Goal: Navigation & Orientation: Find specific page/section

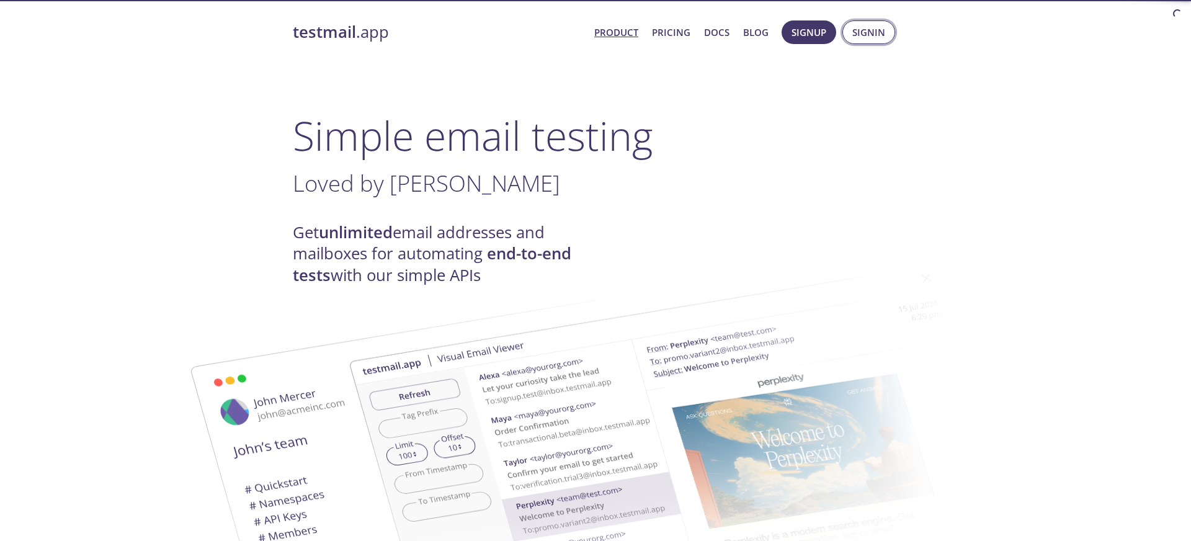
scroll to position [218, 0]
click at [851, 32] on span "Console" at bounding box center [863, 32] width 43 height 16
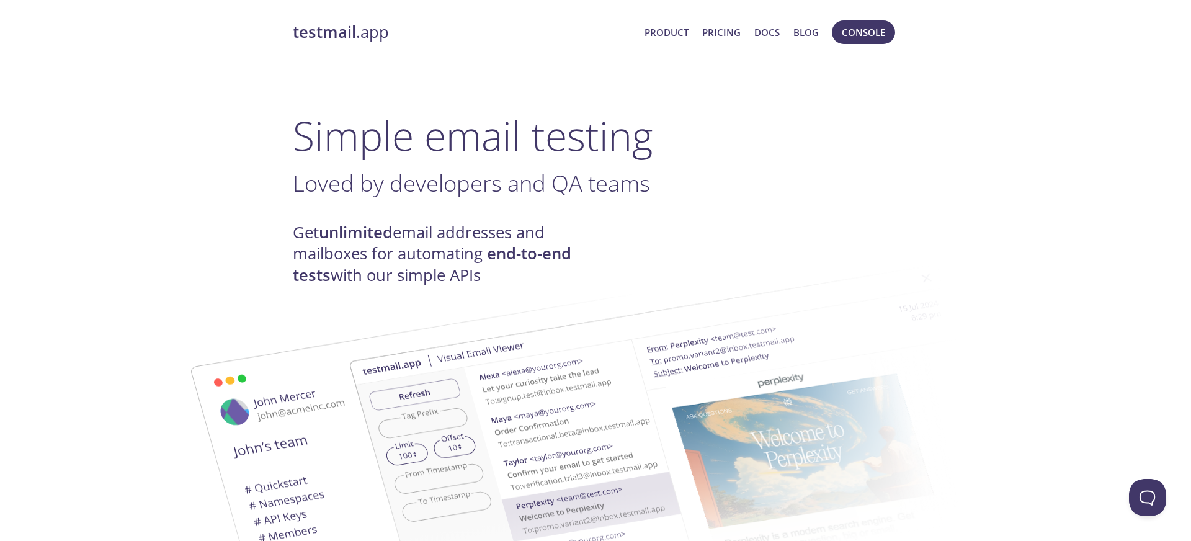
click at [331, 32] on strong "testmail" at bounding box center [324, 32] width 63 height 22
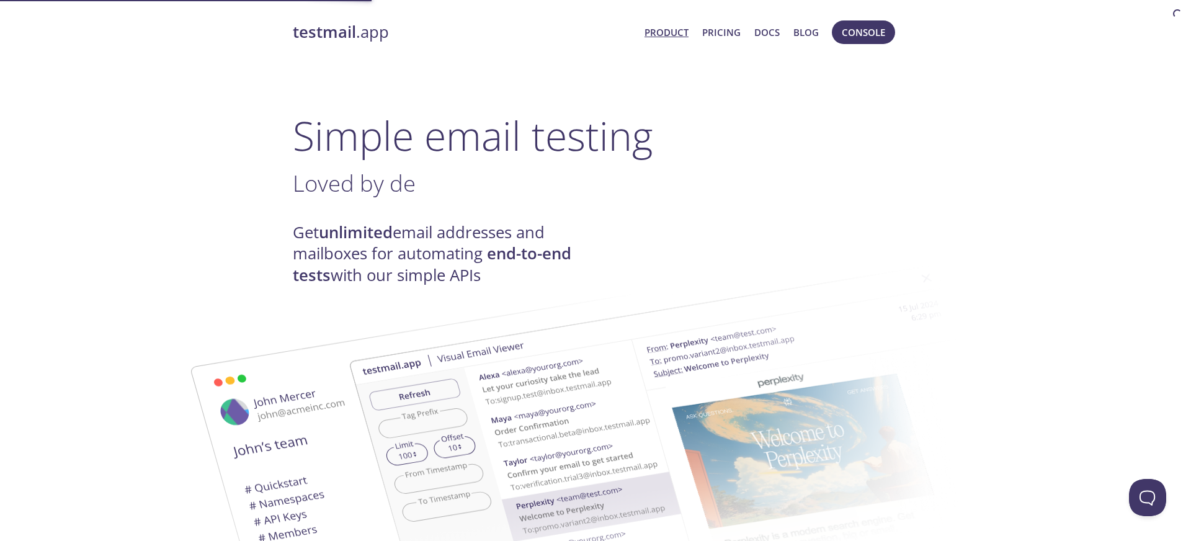
scroll to position [218, 0]
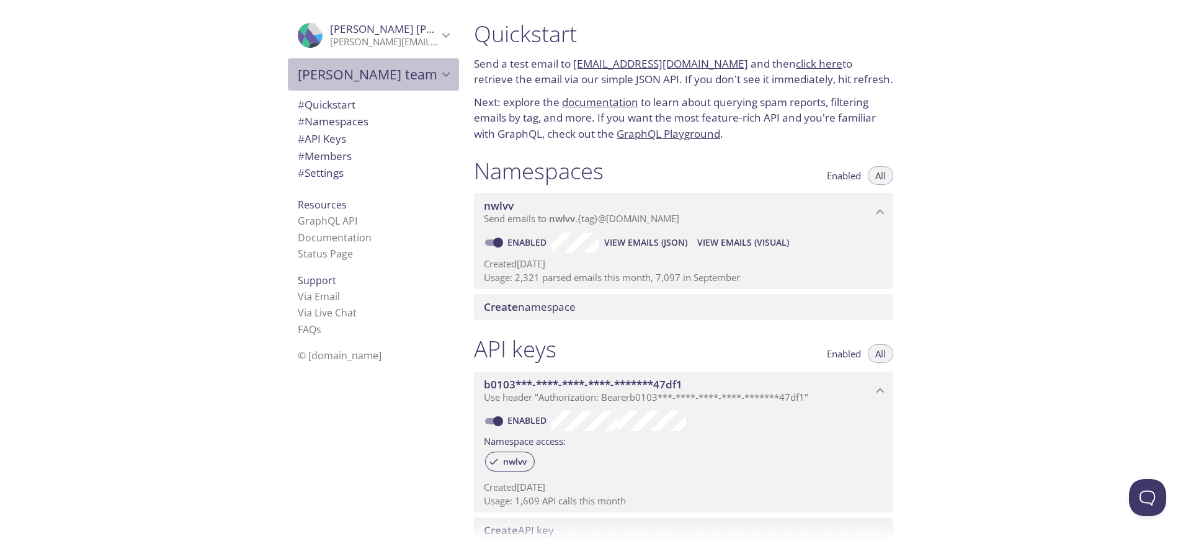
click at [406, 74] on span "[PERSON_NAME] team" at bounding box center [368, 74] width 140 height 17
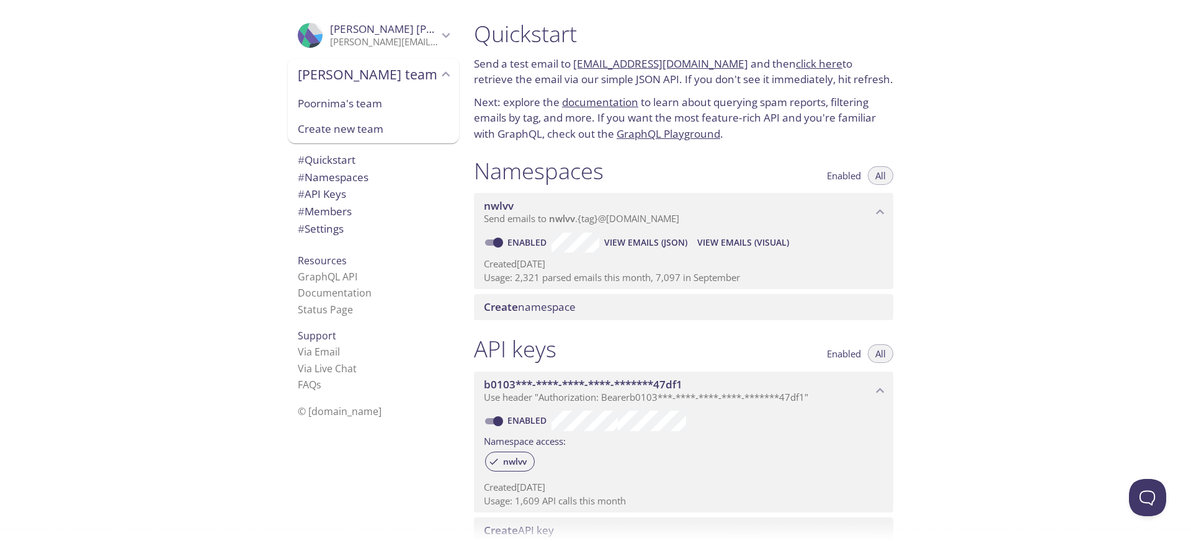
click at [406, 74] on span "[PERSON_NAME] team" at bounding box center [368, 74] width 140 height 17
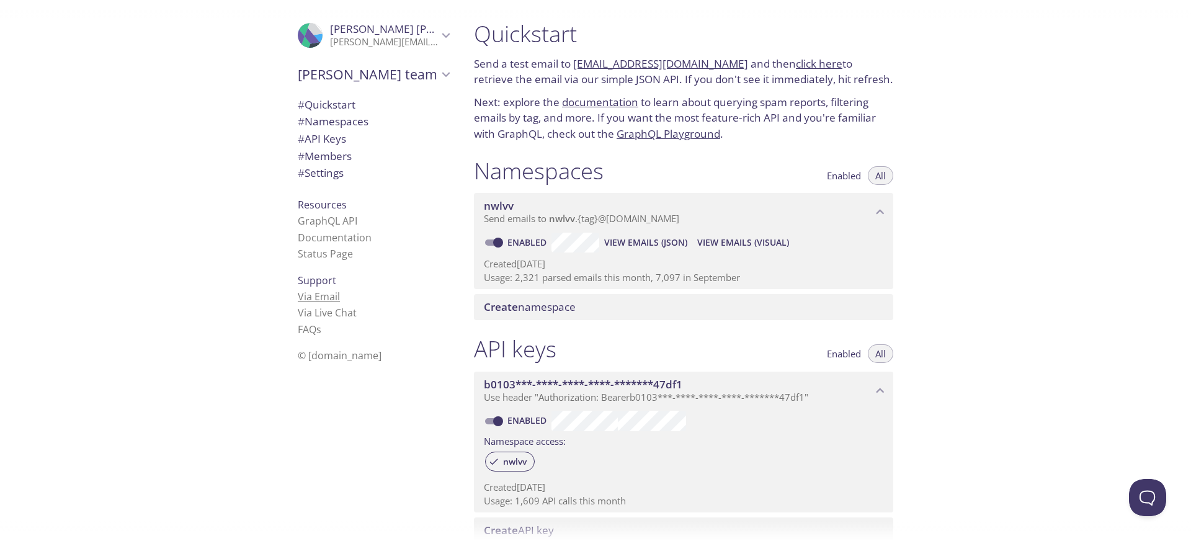
click at [306, 293] on link "Via Email" at bounding box center [319, 297] width 42 height 14
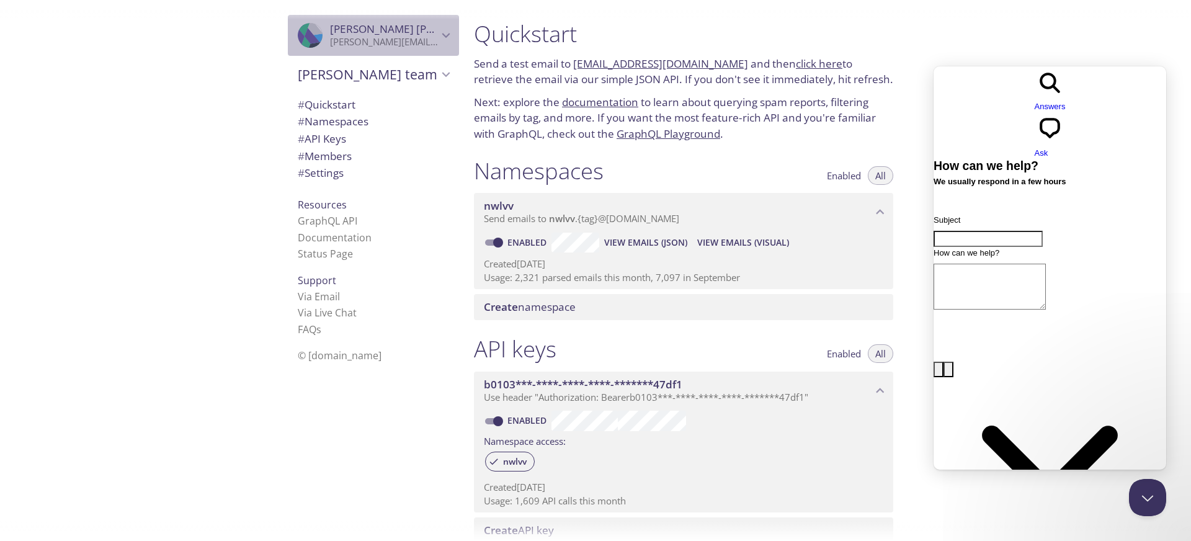
click at [416, 46] on p "[PERSON_NAME][EMAIL_ADDRESS][PERSON_NAME][DOMAIN_NAME]" at bounding box center [384, 42] width 108 height 12
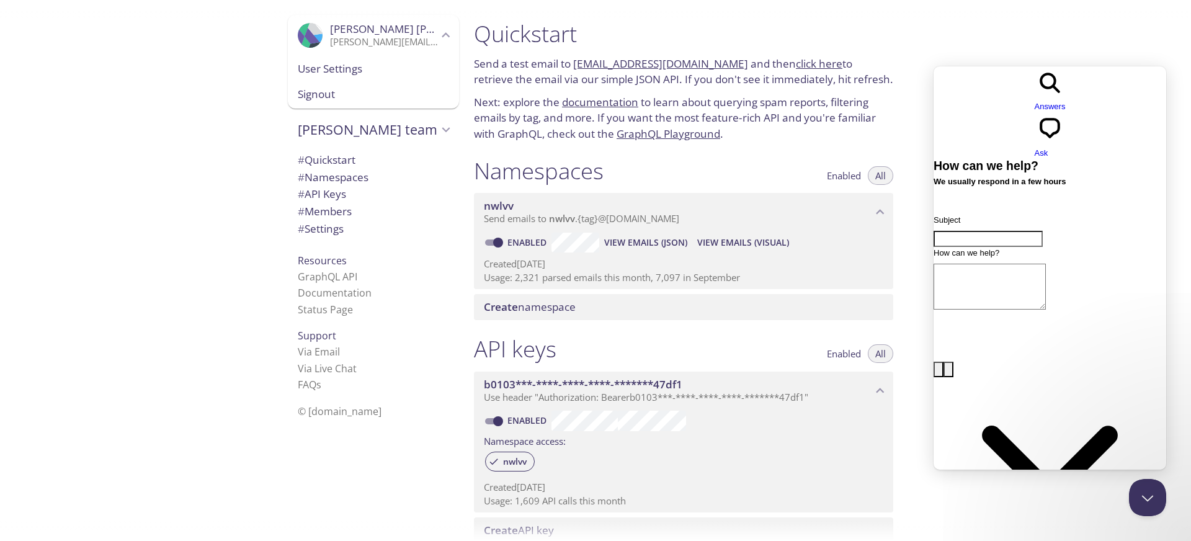
click at [209, 164] on div ".cls-1 { fill: #6d5ca8; } .cls-2 { fill: #3fc191; } .cls-3 { fill: #3b4752; } .…" at bounding box center [232, 270] width 464 height 541
click at [331, 275] on link "GraphQL API" at bounding box center [328, 277] width 60 height 14
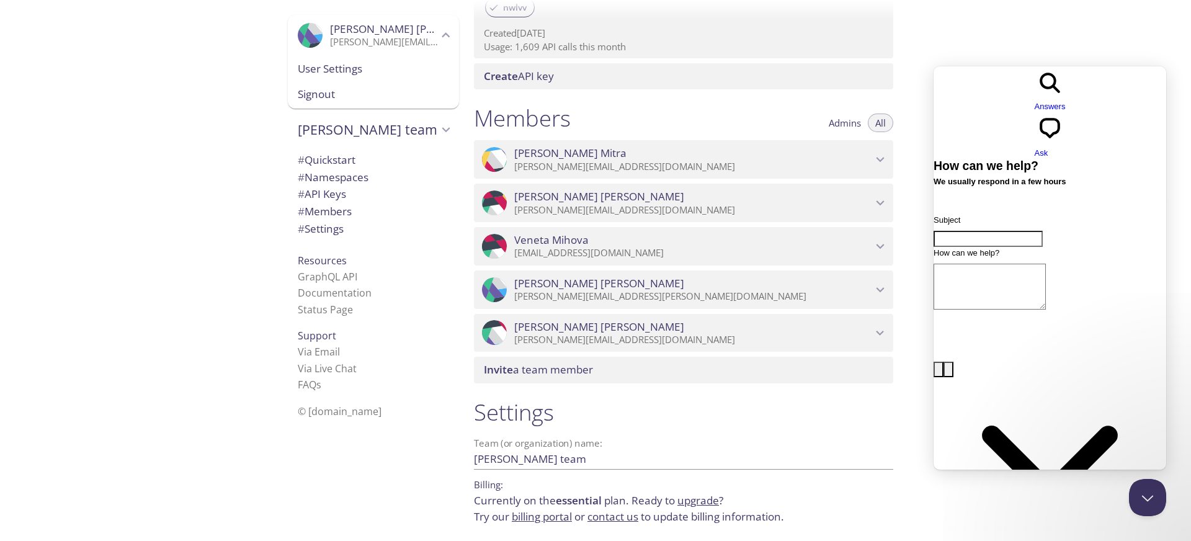
scroll to position [499, 0]
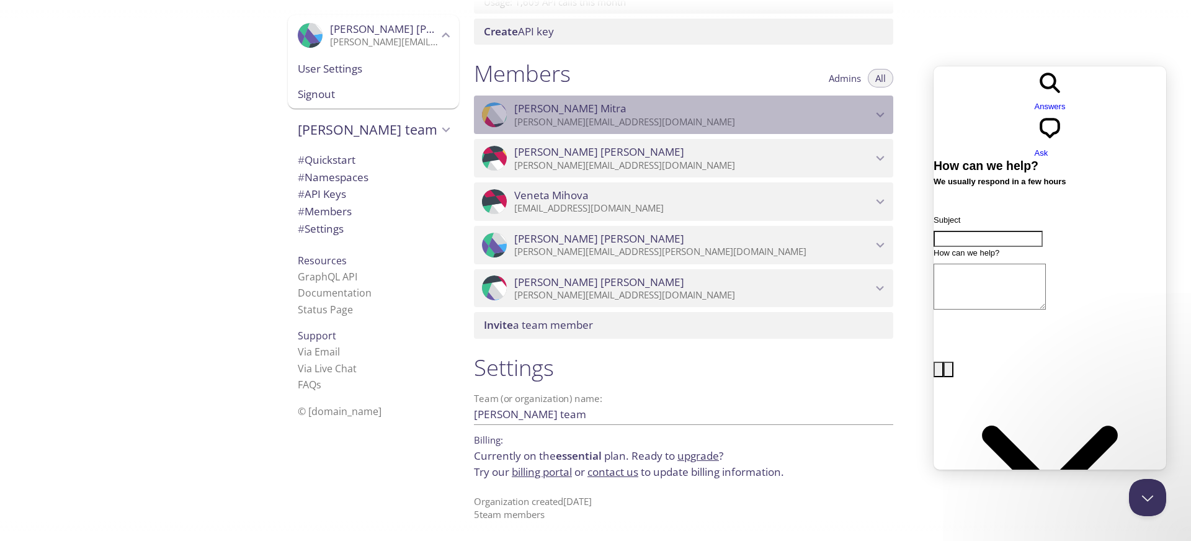
click at [599, 108] on span "[PERSON_NAME]" at bounding box center [693, 109] width 358 height 14
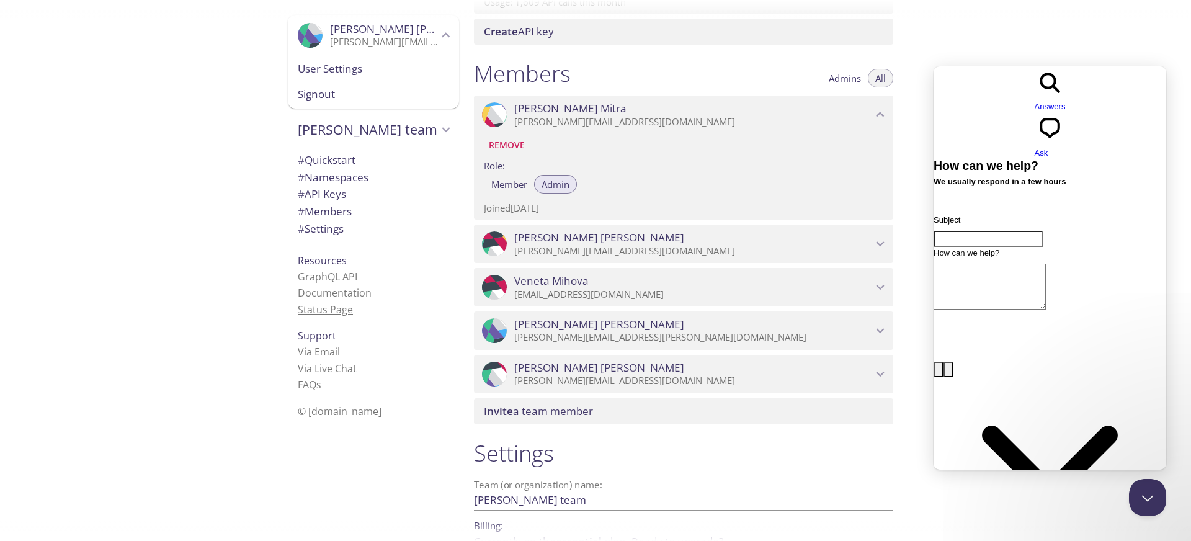
click at [334, 310] on link "Status Page" at bounding box center [325, 310] width 55 height 14
click at [328, 284] on li "GraphQL API" at bounding box center [373, 277] width 151 height 16
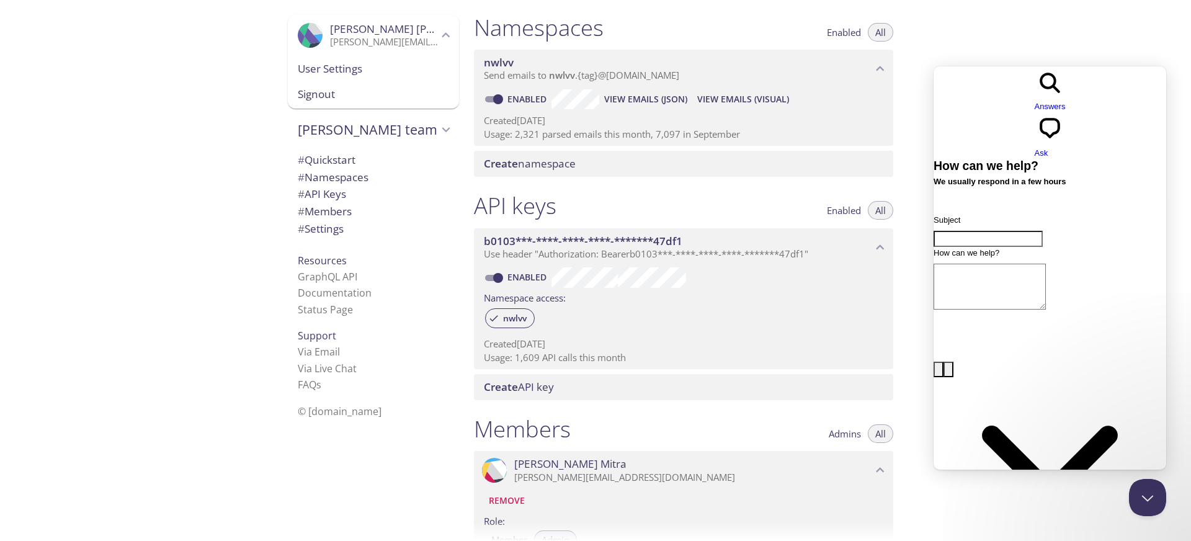
scroll to position [0, 0]
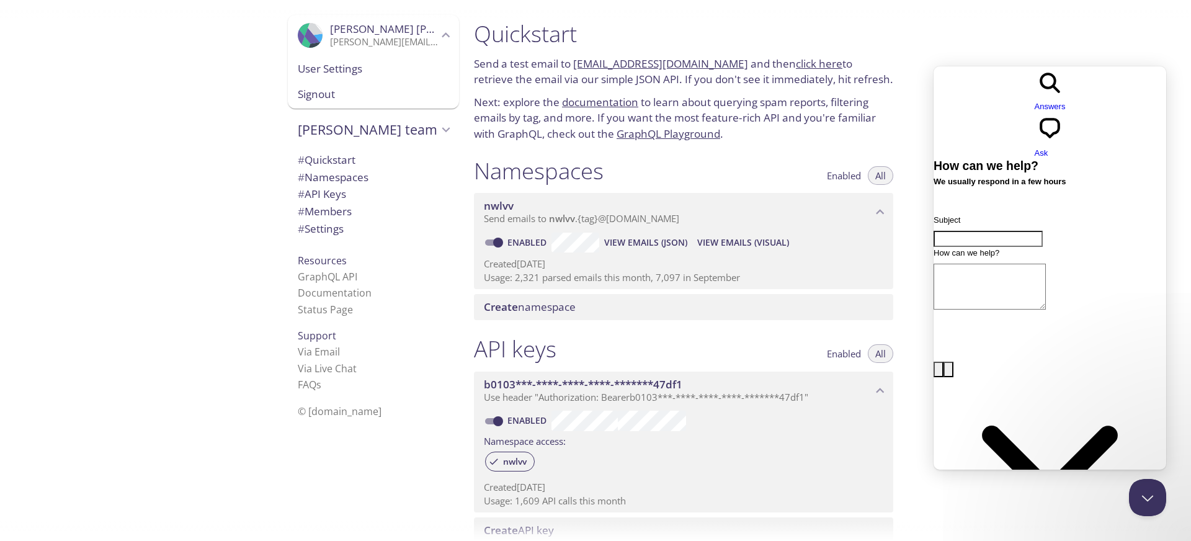
click at [802, 63] on link "click here" at bounding box center [819, 63] width 47 height 14
